Goal: Communication & Community: Answer question/provide support

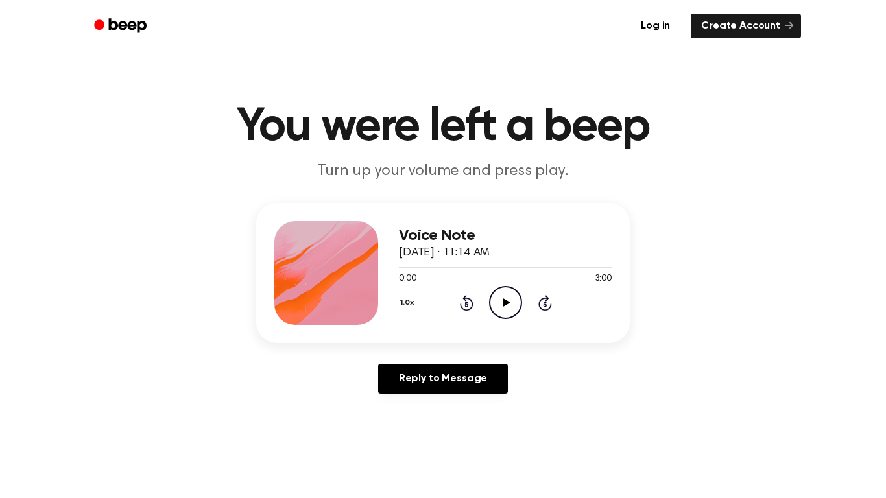
click at [514, 300] on icon "Play Audio" at bounding box center [505, 302] width 33 height 33
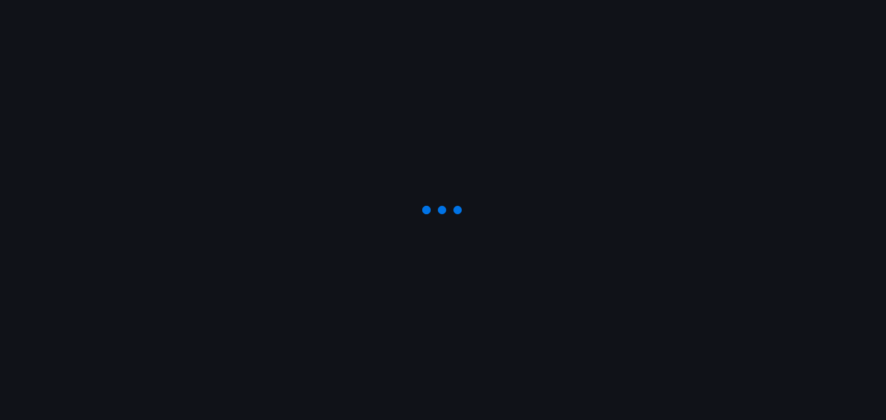
click at [370, 263] on div at bounding box center [443, 210] width 886 height 420
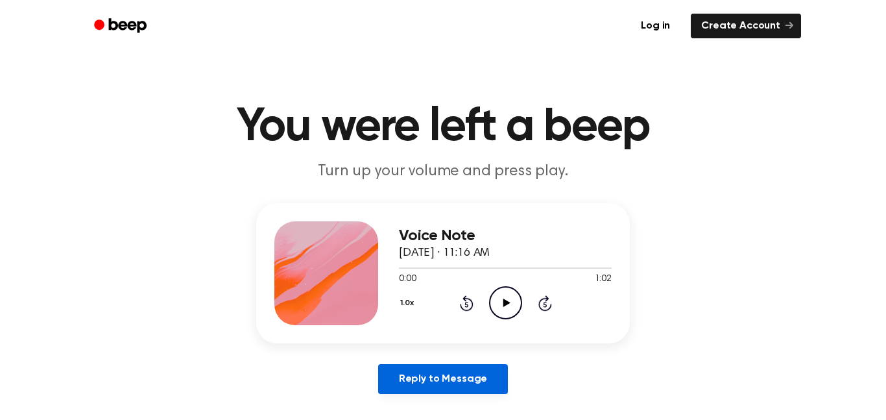
click at [438, 392] on link "Reply to Message" at bounding box center [443, 379] width 130 height 30
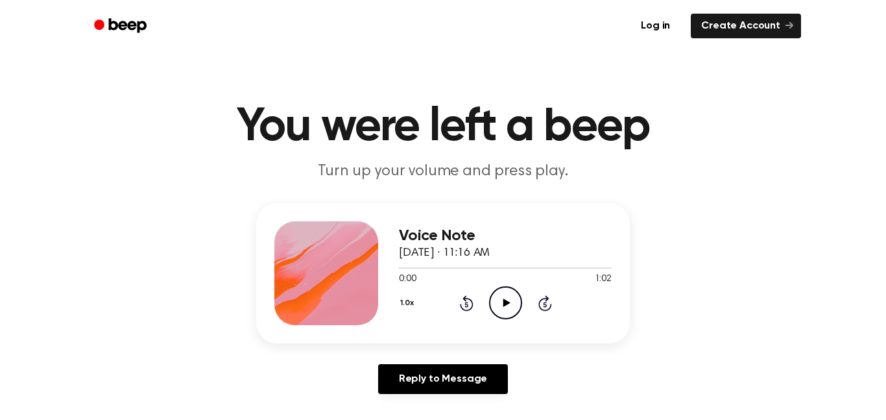
click at [514, 294] on icon "Play Audio" at bounding box center [505, 302] width 33 height 33
click at [472, 309] on icon "Rewind 5 seconds" at bounding box center [466, 302] width 14 height 17
